Goal: Communication & Community: Answer question/provide support

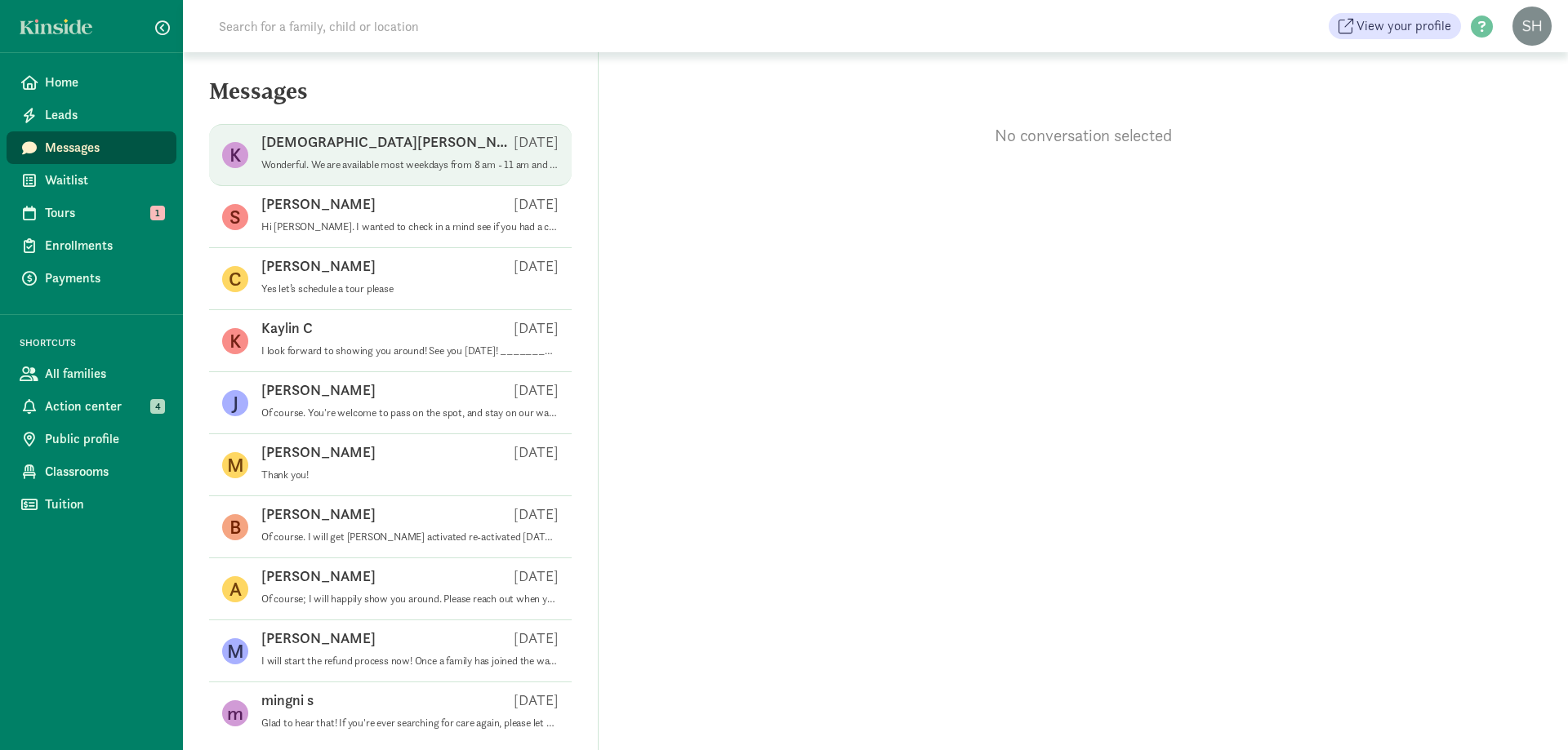
click at [338, 141] on div "[DEMOGRAPHIC_DATA][PERSON_NAME] [DATE]" at bounding box center [410, 145] width 298 height 26
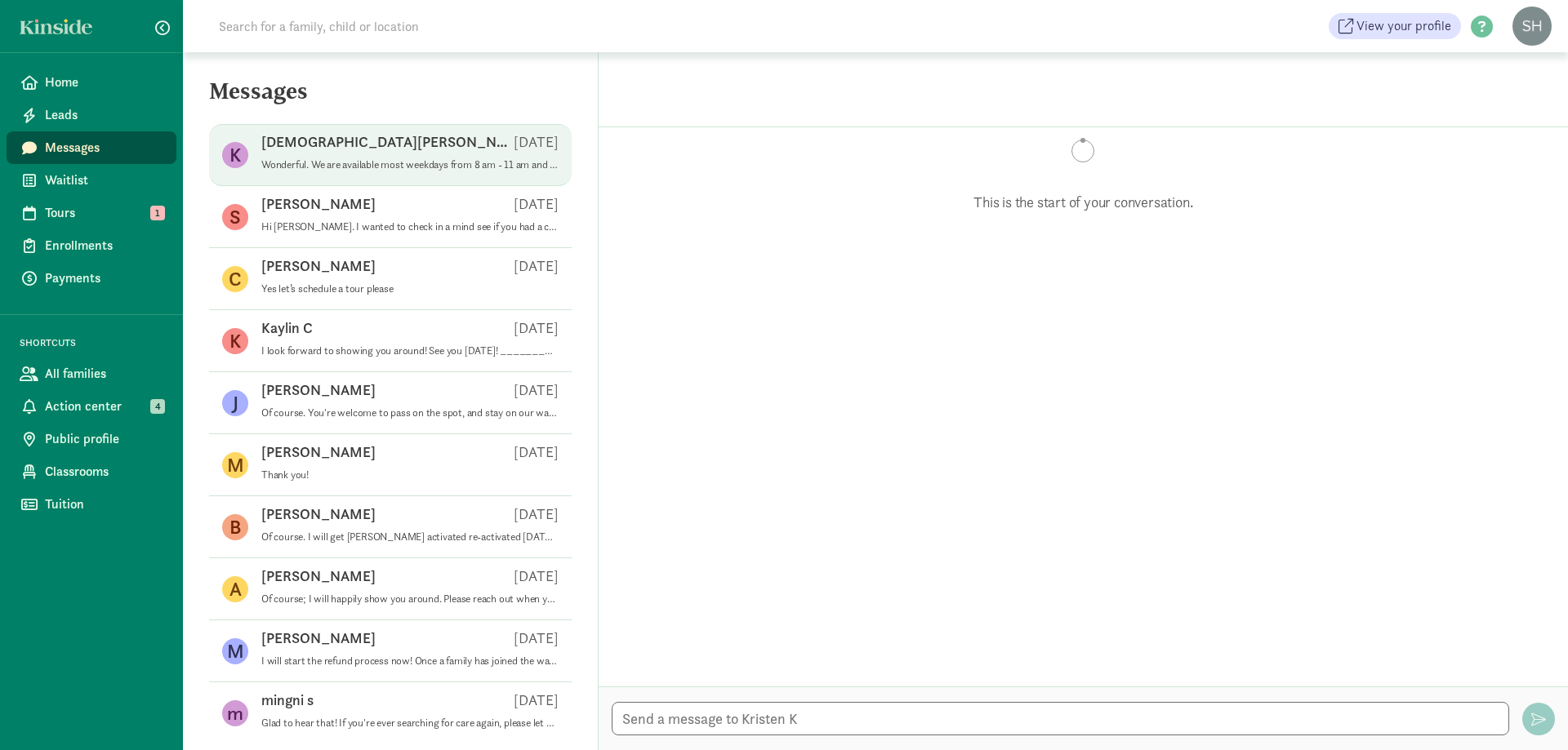
scroll to position [1590, 0]
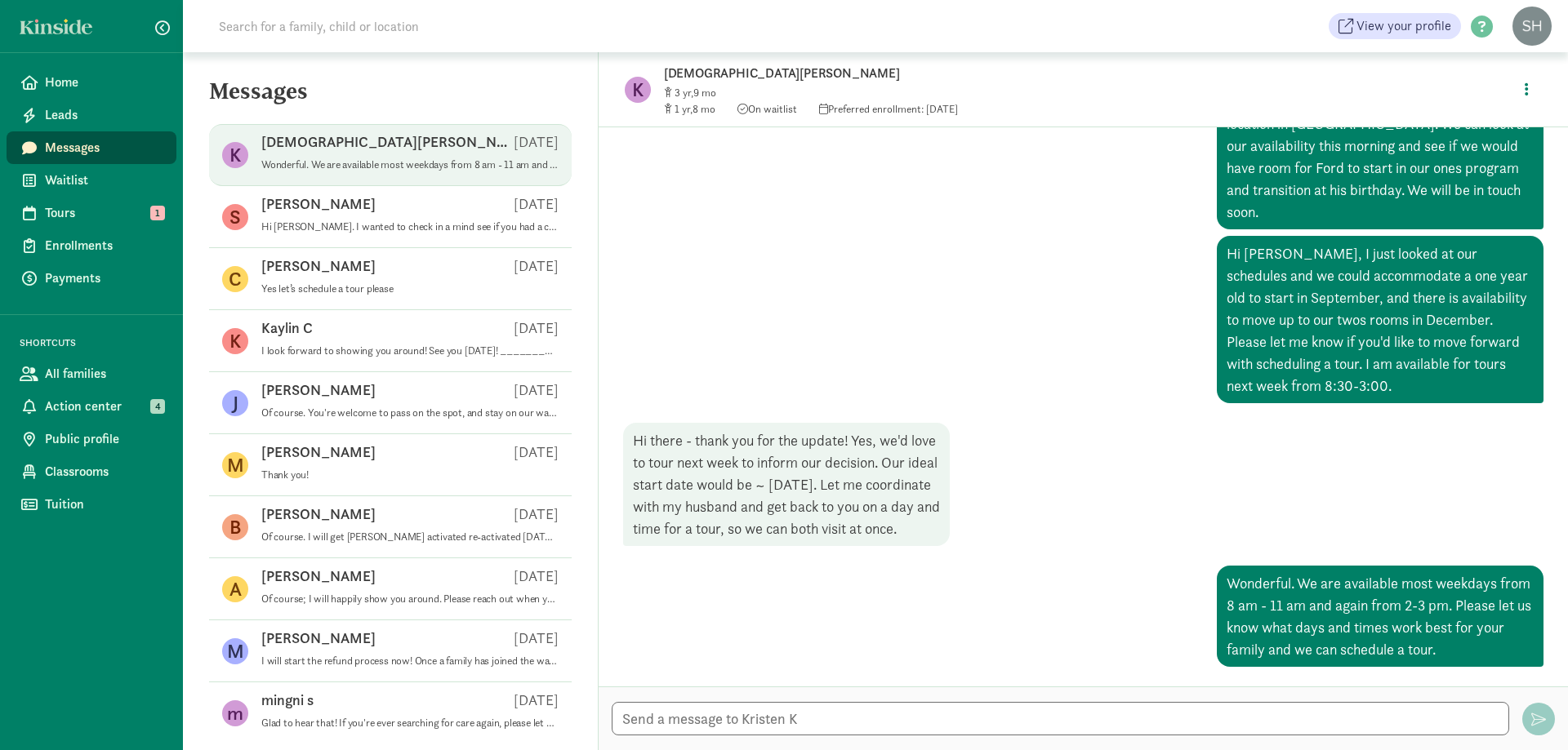
drag, startPoint x: 797, startPoint y: 520, endPoint x: 754, endPoint y: 488, distance: 53.6
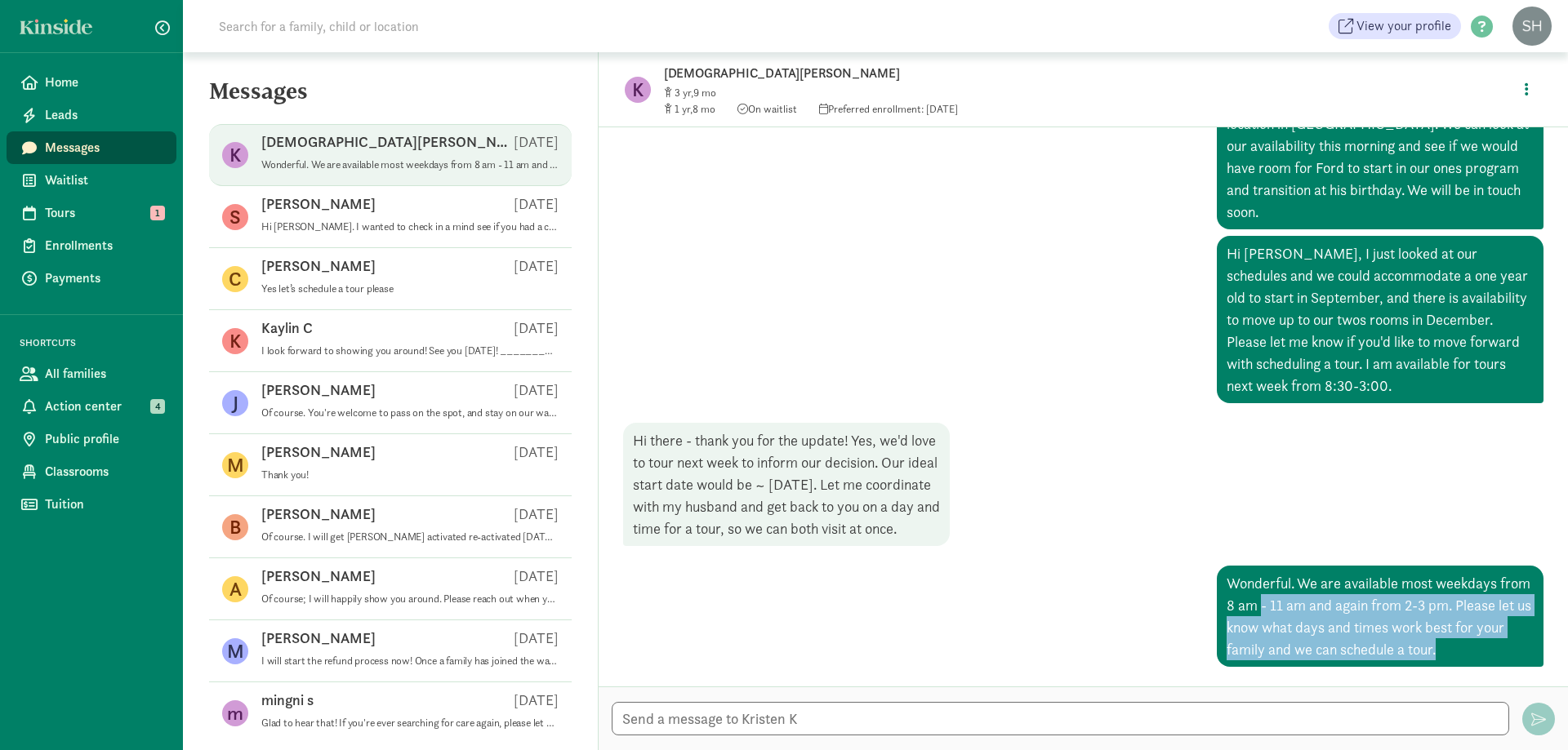
drag, startPoint x: 1374, startPoint y: 623, endPoint x: 1251, endPoint y: 597, distance: 125.7
click at [1251, 597] on div "Wonderful. We are available most weekdays from 8 am - 11 am and again from 2-3 …" at bounding box center [1380, 616] width 327 height 101
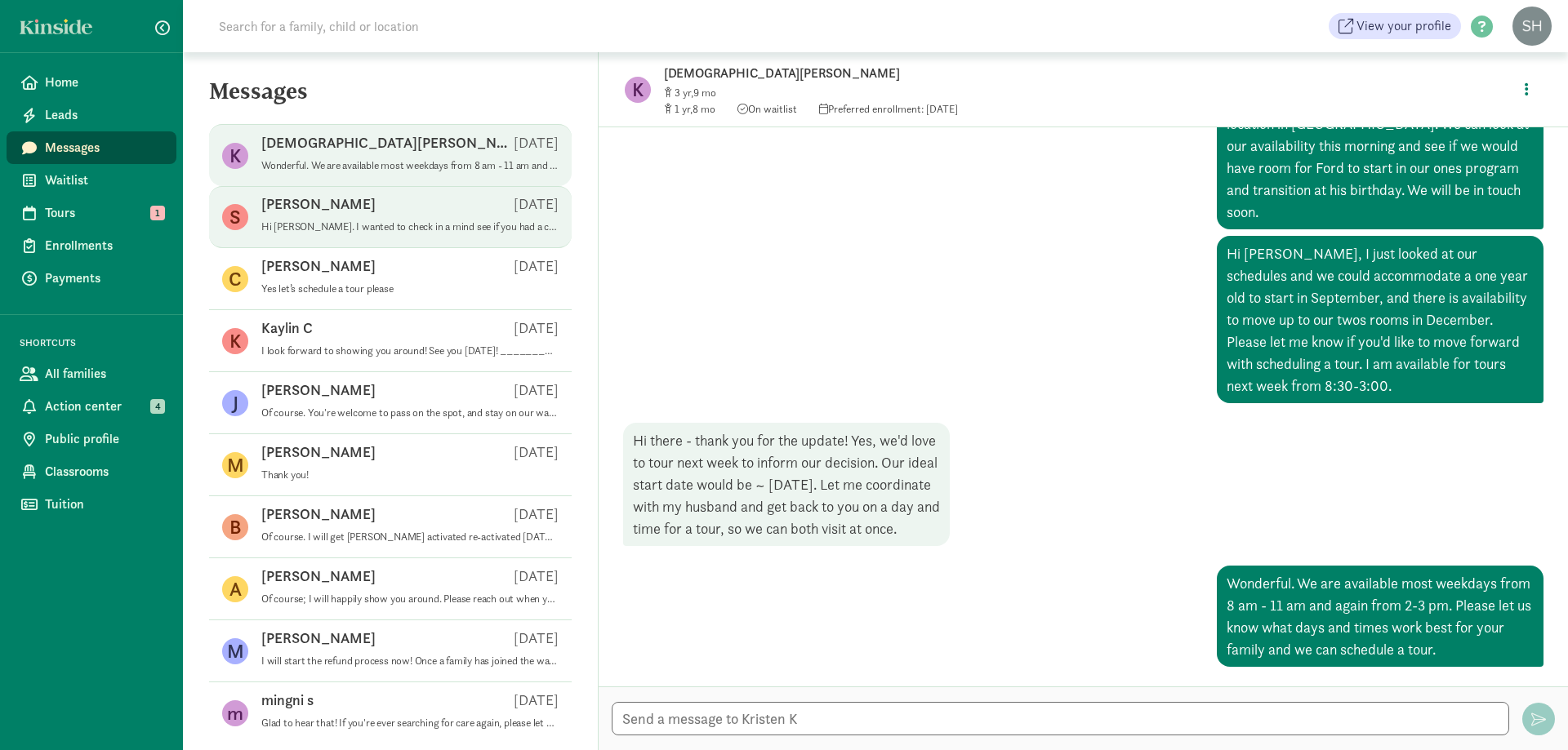
click at [325, 231] on p "Hi [PERSON_NAME]. I wanted to check in a mind see if you had a chance to look o…" at bounding box center [410, 227] width 298 height 13
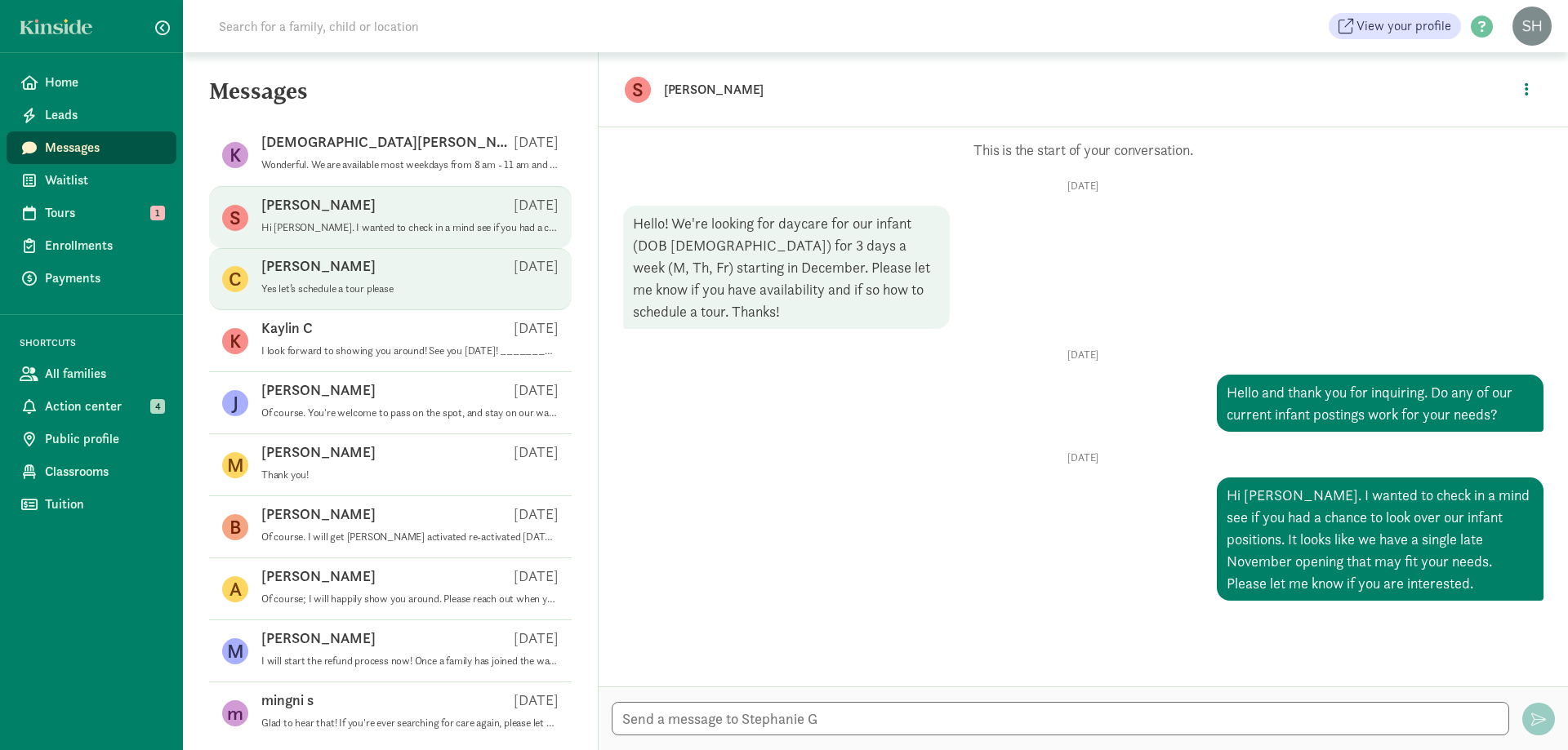
click at [354, 282] on p "Yes let’s schedule a tour please" at bounding box center [410, 288] width 298 height 13
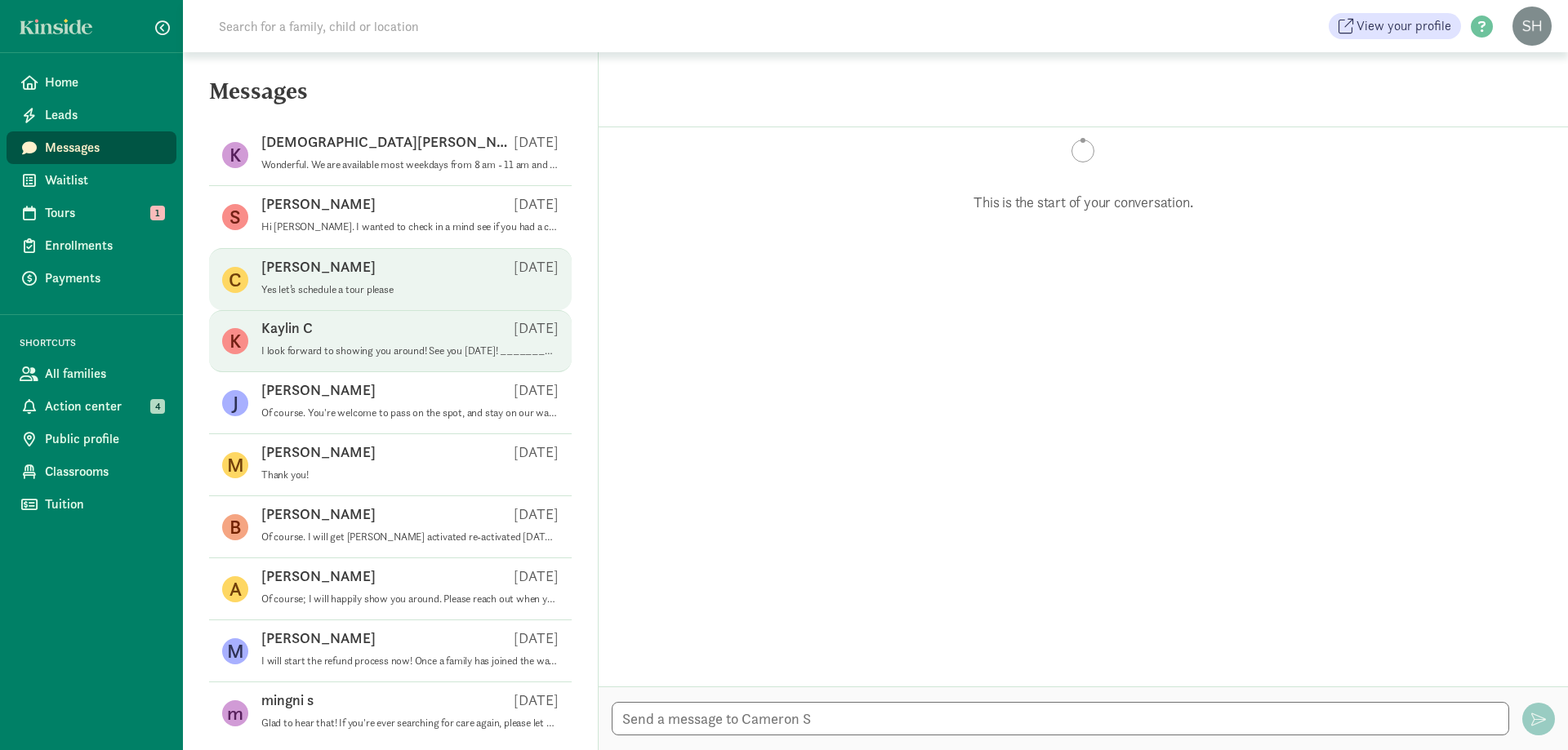
scroll to position [311, 0]
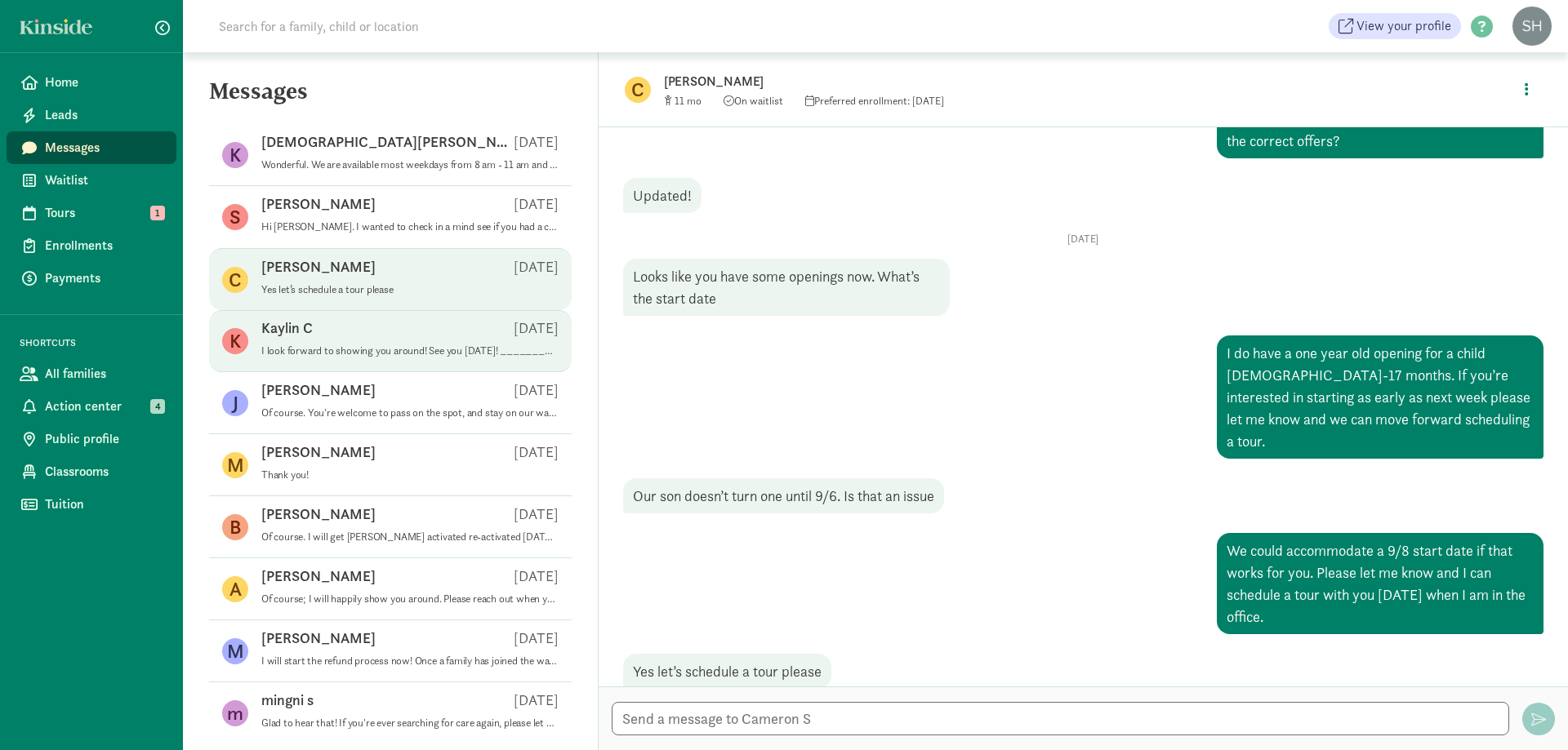
click at [370, 343] on div "Kaylin C [DATE]" at bounding box center [410, 332] width 298 height 26
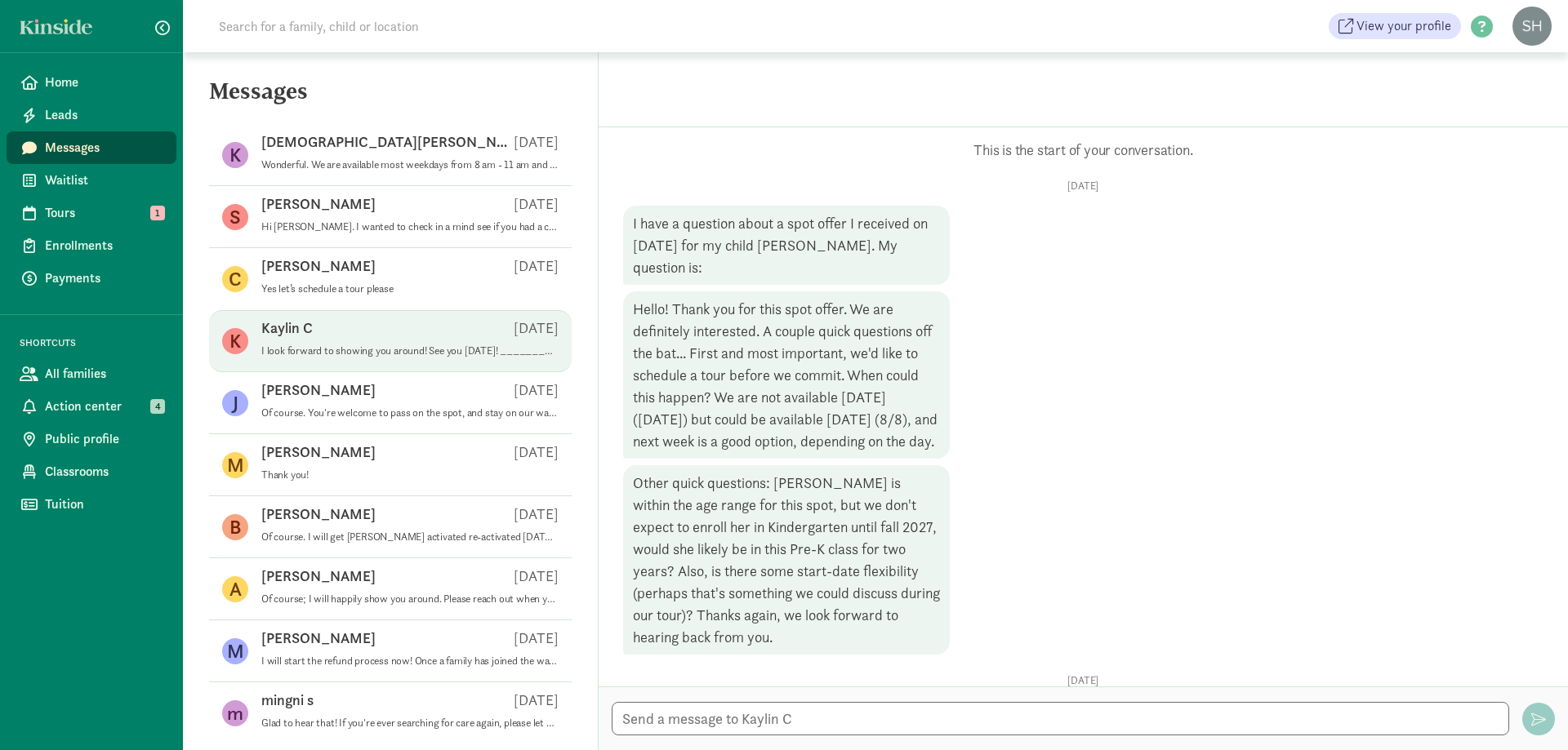
scroll to position [946, 0]
